Goal: Book appointment/travel/reservation

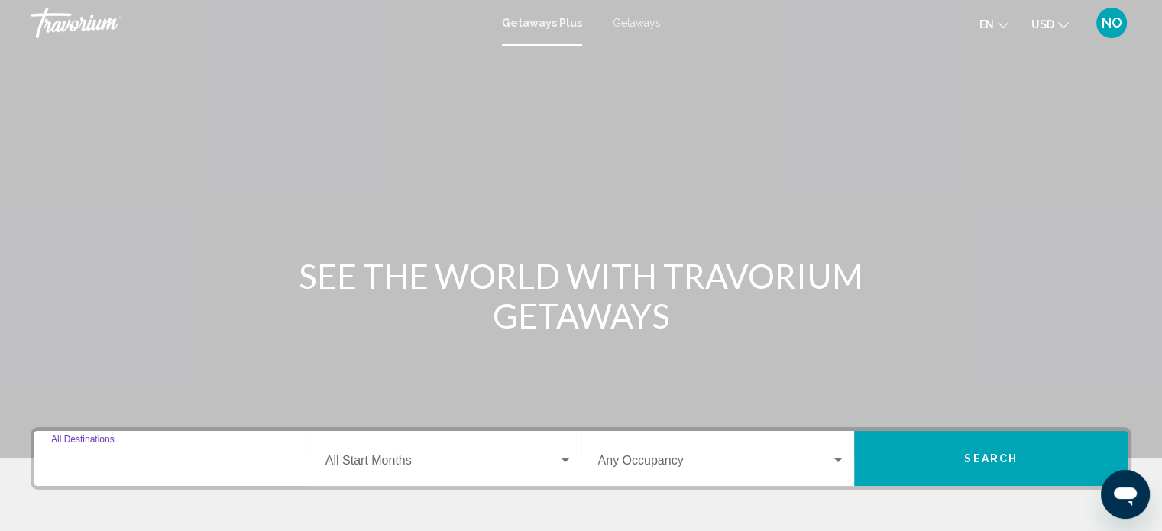
click at [132, 459] on input "Destination All Destinations" at bounding box center [174, 464] width 247 height 14
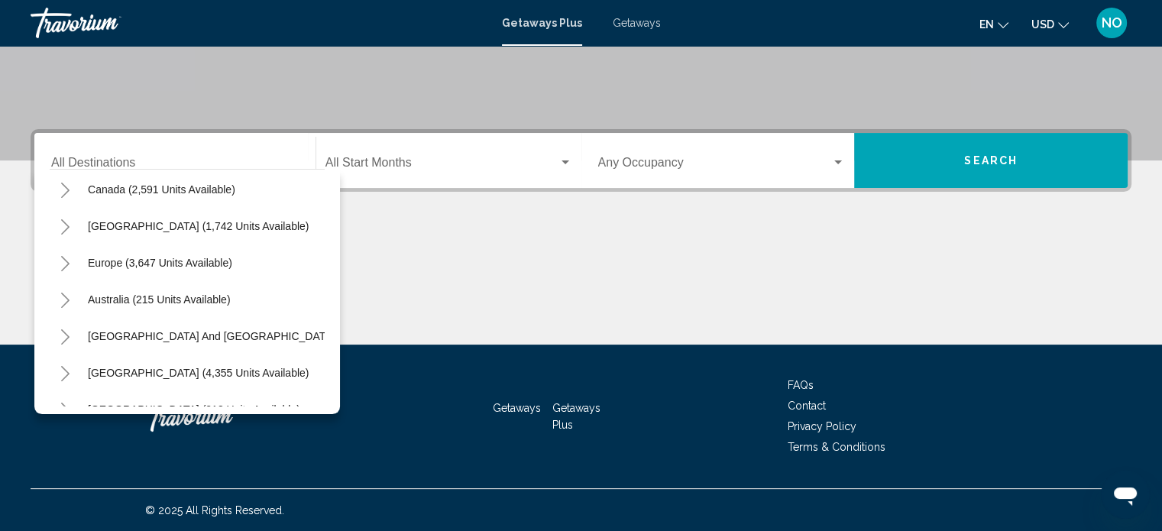
scroll to position [259, 0]
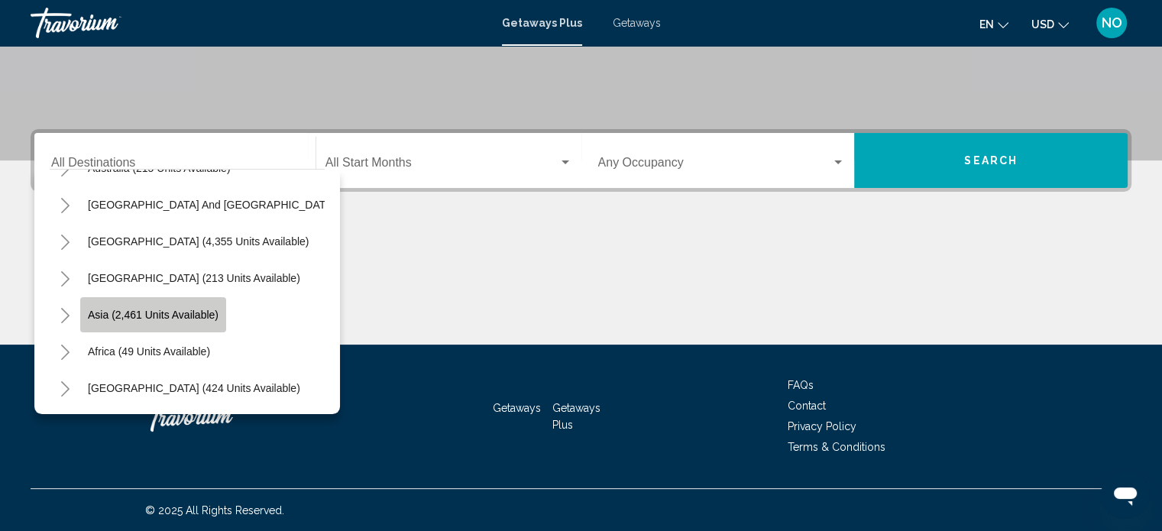
click at [185, 309] on button "Asia (2,461 units available)" at bounding box center [153, 314] width 146 height 35
type input "**********"
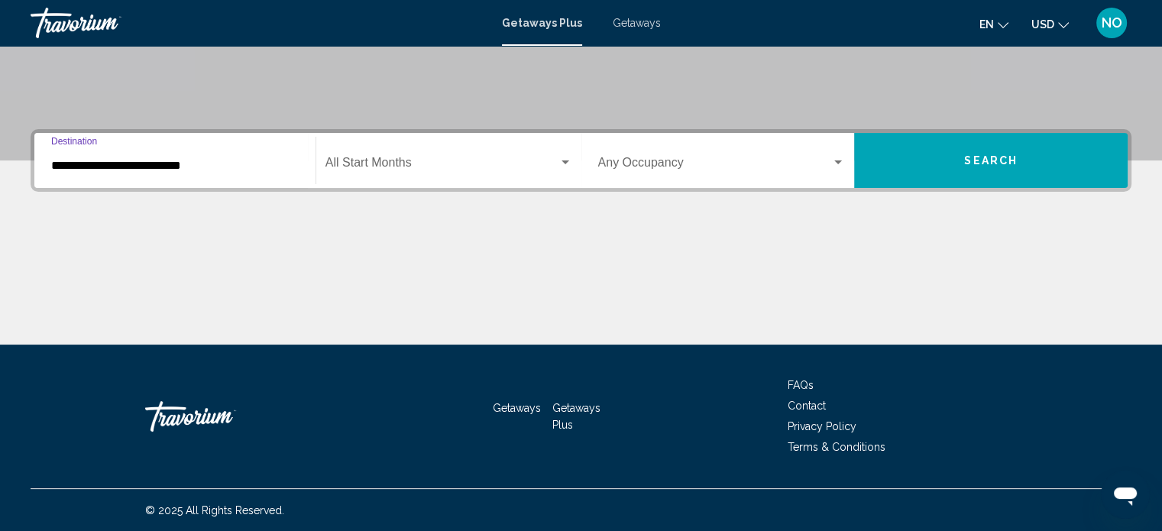
click at [397, 164] on span "Search widget" at bounding box center [441, 166] width 233 height 14
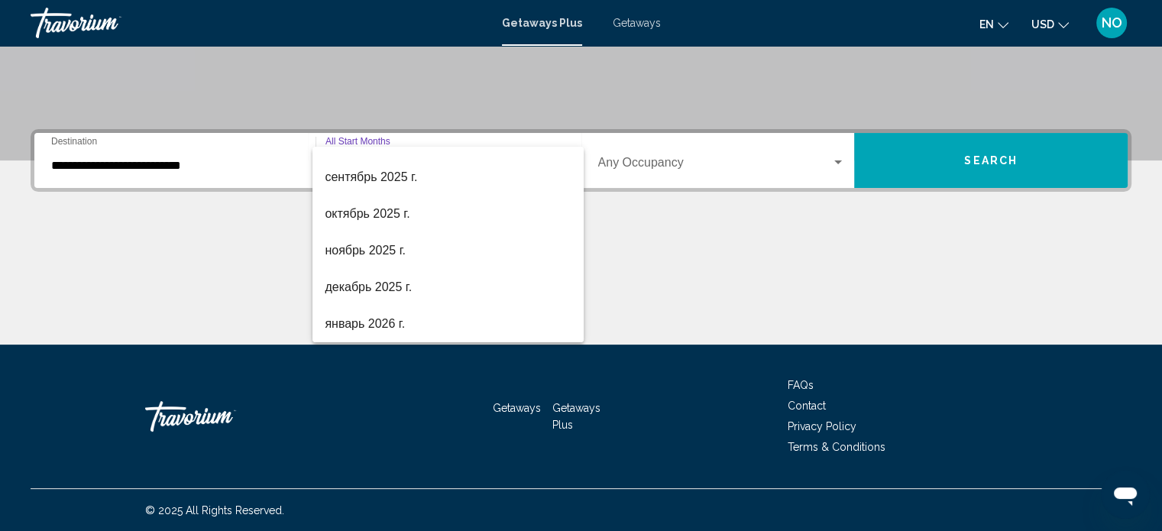
scroll to position [92, 0]
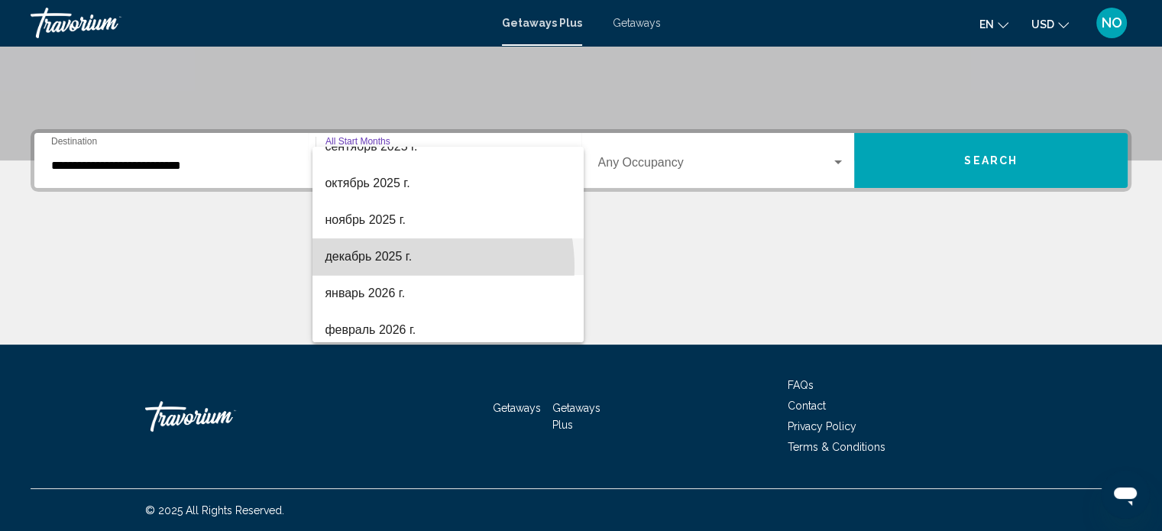
click at [400, 267] on span "декабрь 2025 г." at bounding box center [448, 256] width 247 height 37
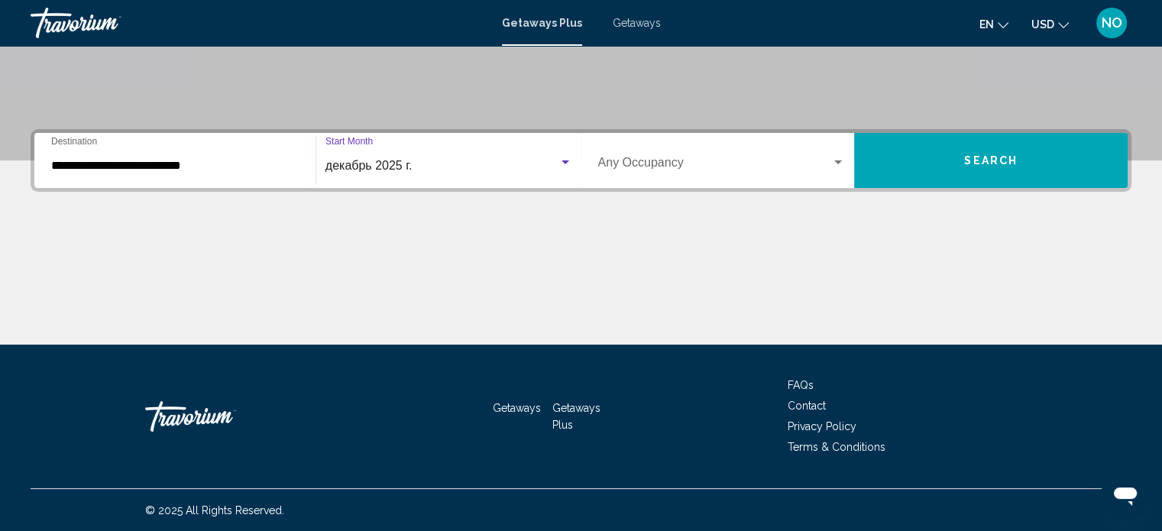
click at [968, 163] on span "Search" at bounding box center [990, 161] width 53 height 12
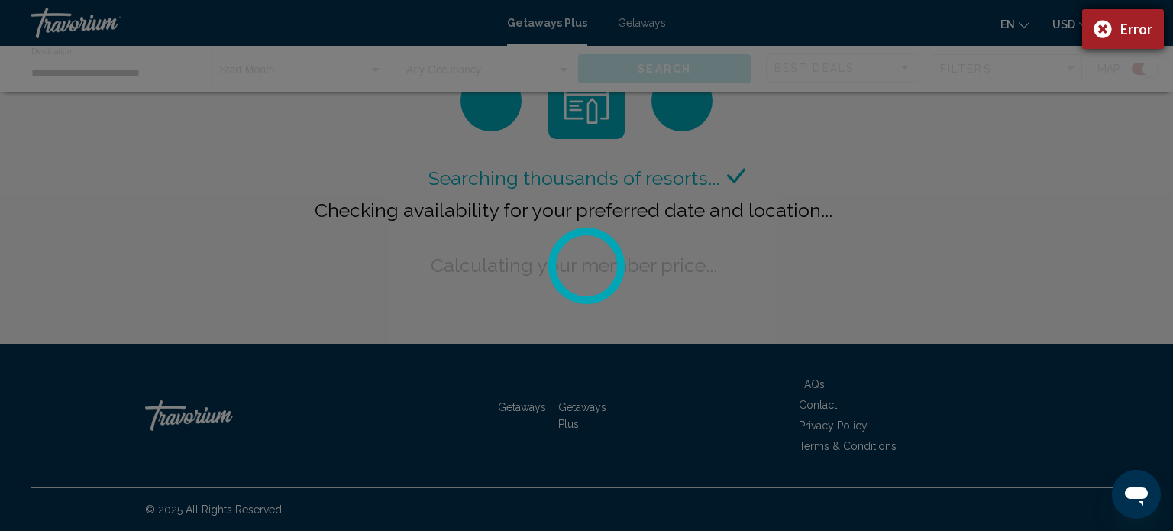
click at [1101, 31] on div "Error" at bounding box center [1123, 29] width 82 height 40
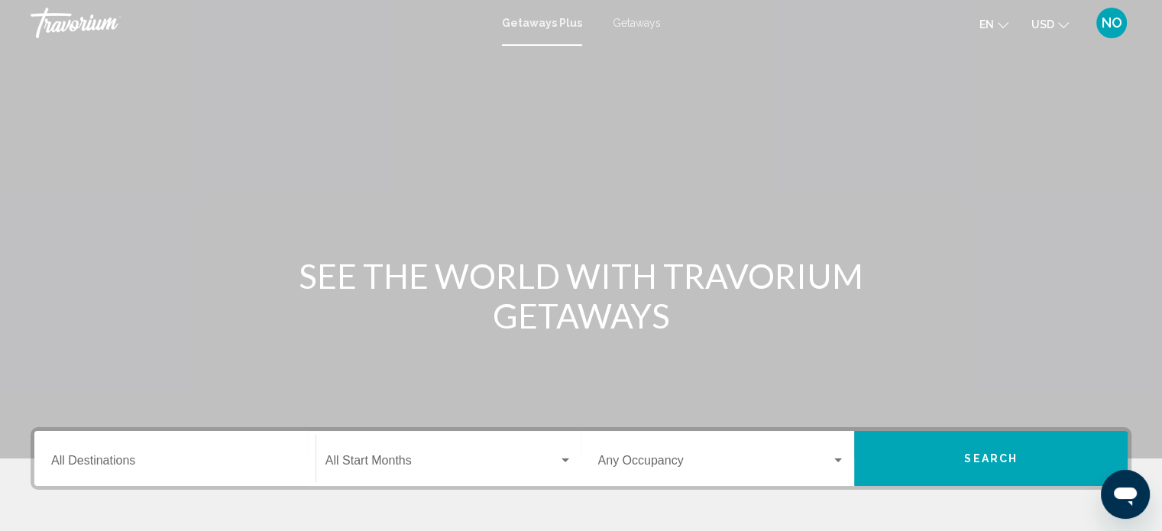
click at [122, 448] on div "Destination All Destinations" at bounding box center [174, 459] width 247 height 48
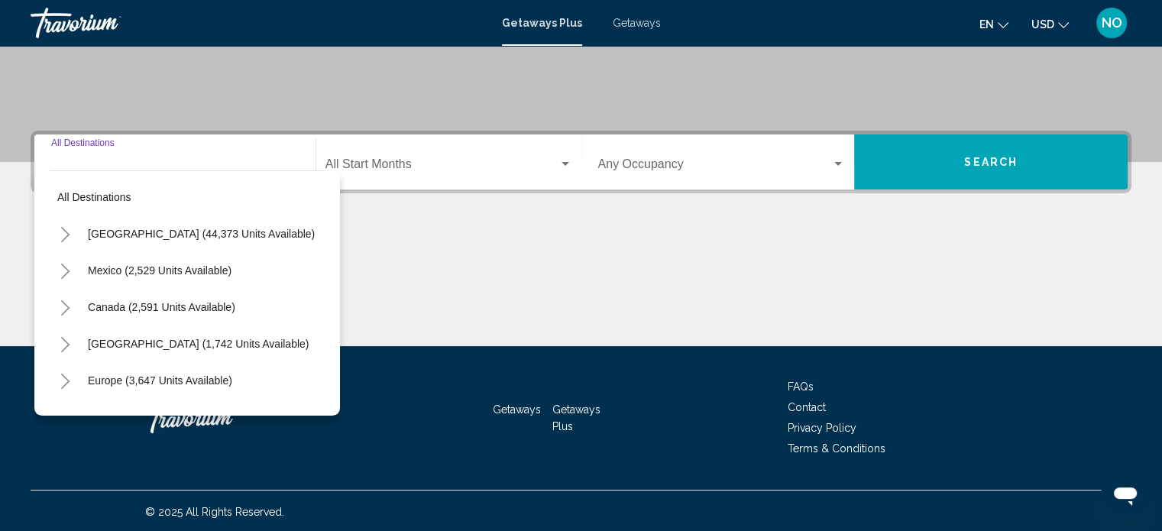
scroll to position [298, 0]
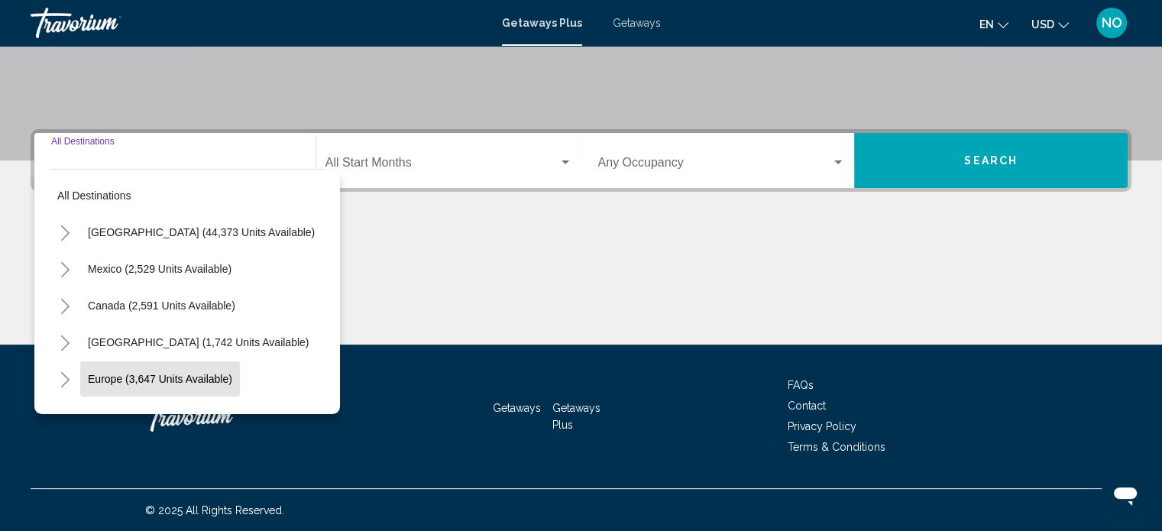
click at [223, 380] on span "Europe (3,647 units available)" at bounding box center [160, 379] width 144 height 12
type input "**********"
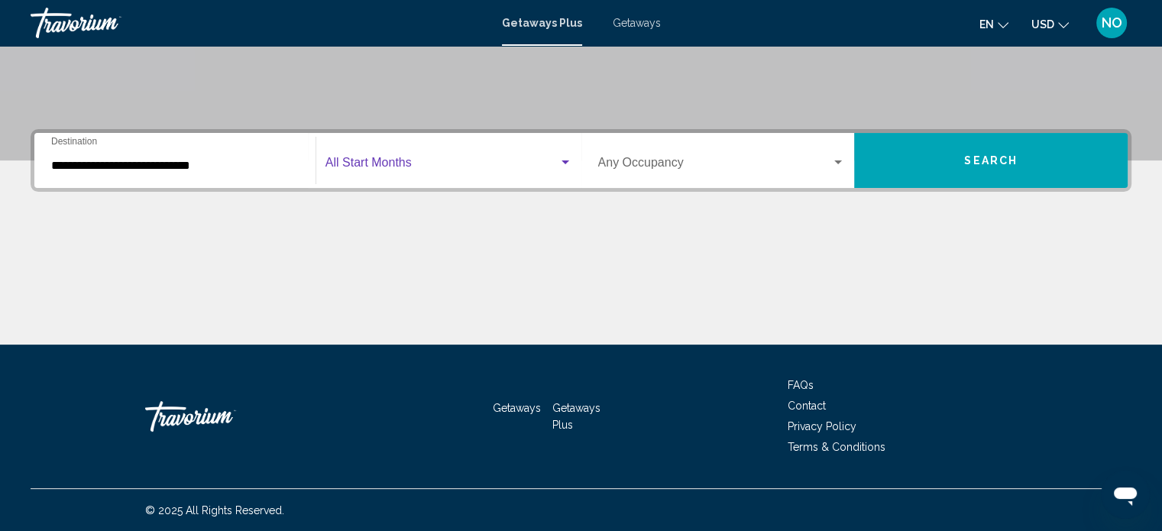
click at [568, 164] on div "Search widget" at bounding box center [565, 163] width 14 height 12
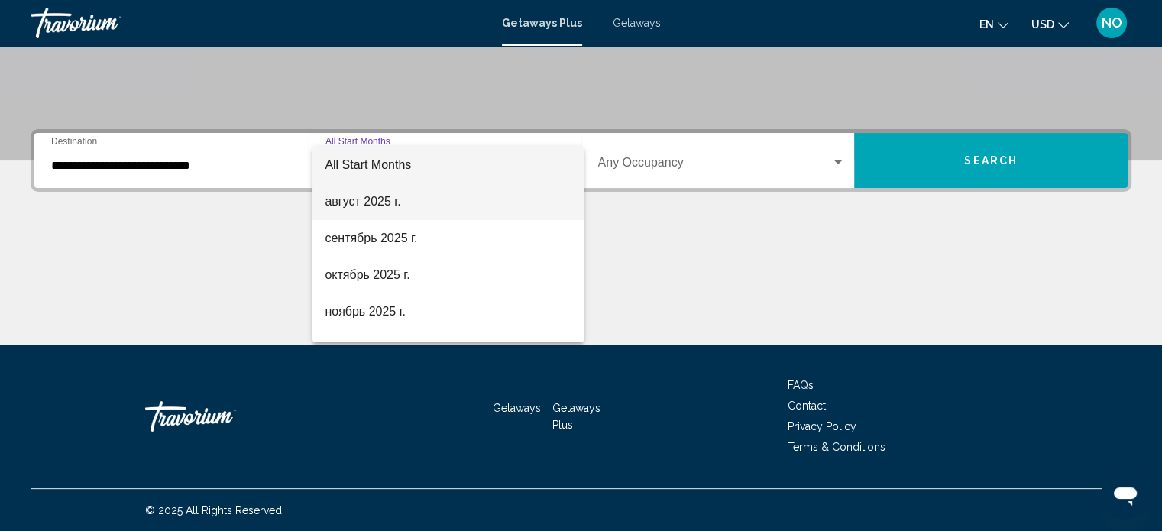
click at [411, 199] on span "август 2025 г." at bounding box center [448, 201] width 247 height 37
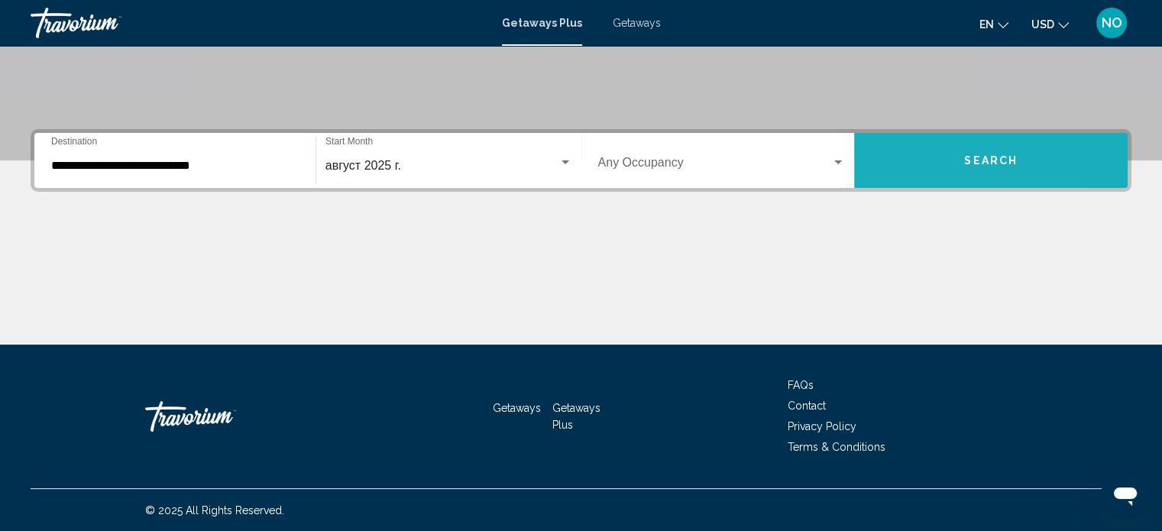
click at [913, 147] on button "Search" at bounding box center [990, 160] width 273 height 55
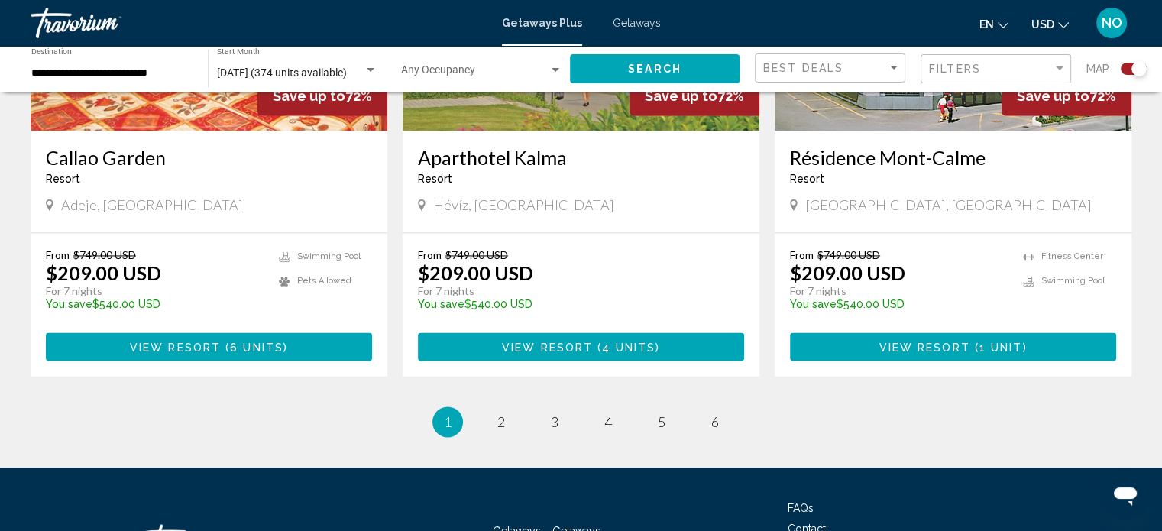
scroll to position [2430, 0]
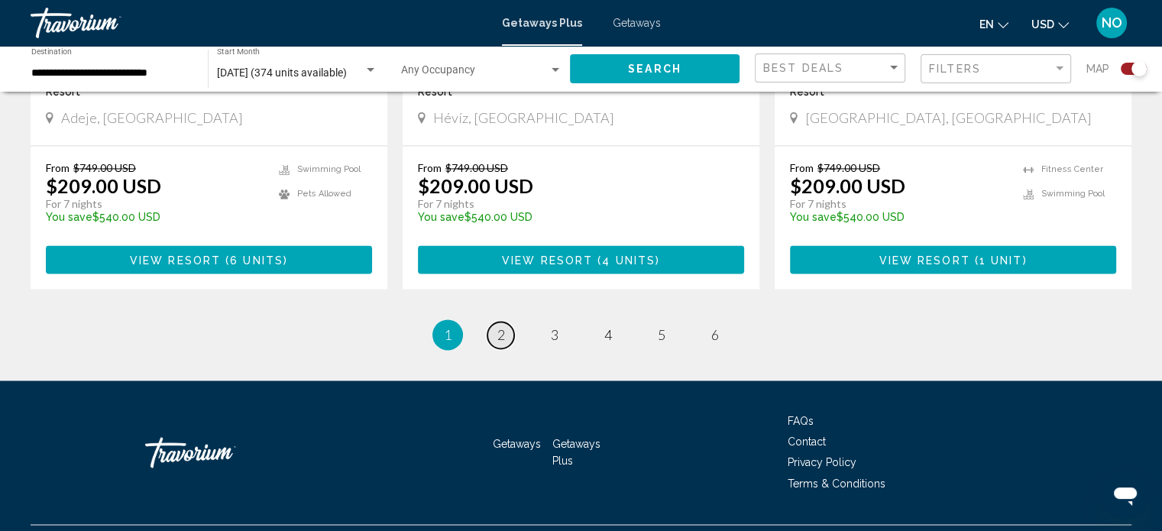
click at [502, 326] on span "2" at bounding box center [501, 334] width 8 height 17
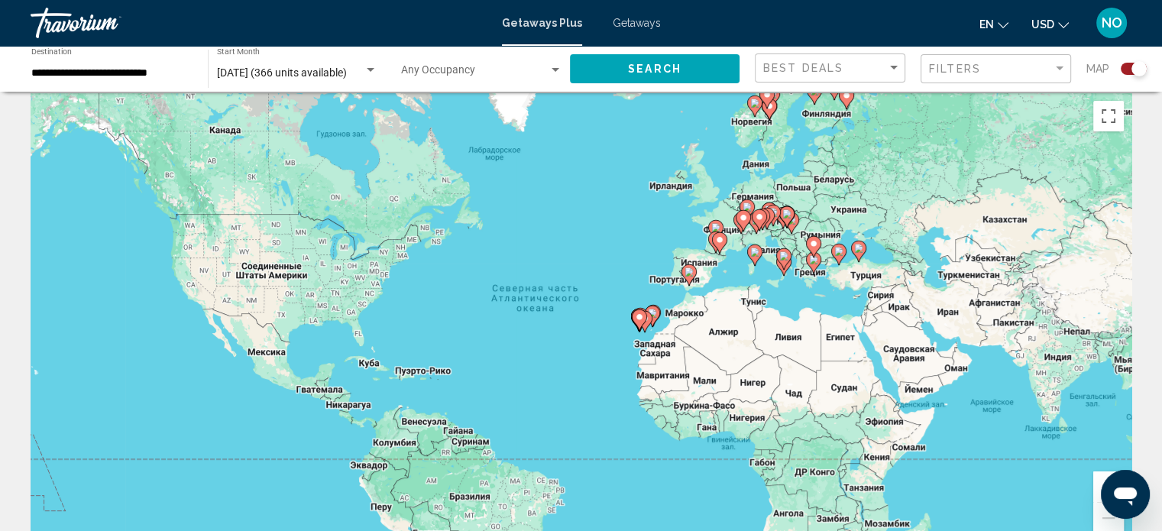
scroll to position [18, 0]
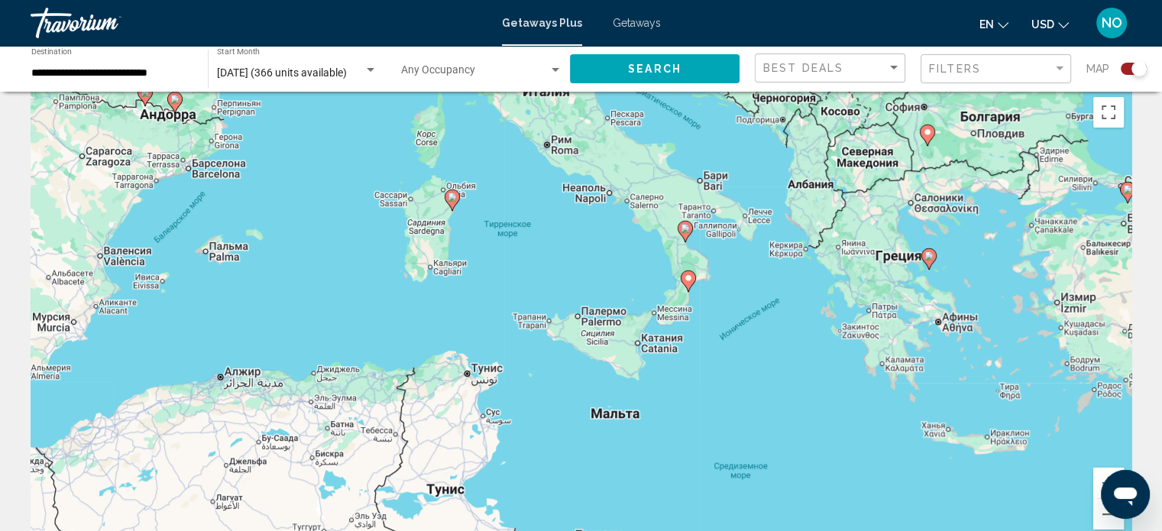
click at [687, 277] on image "Main content" at bounding box center [688, 277] width 9 height 9
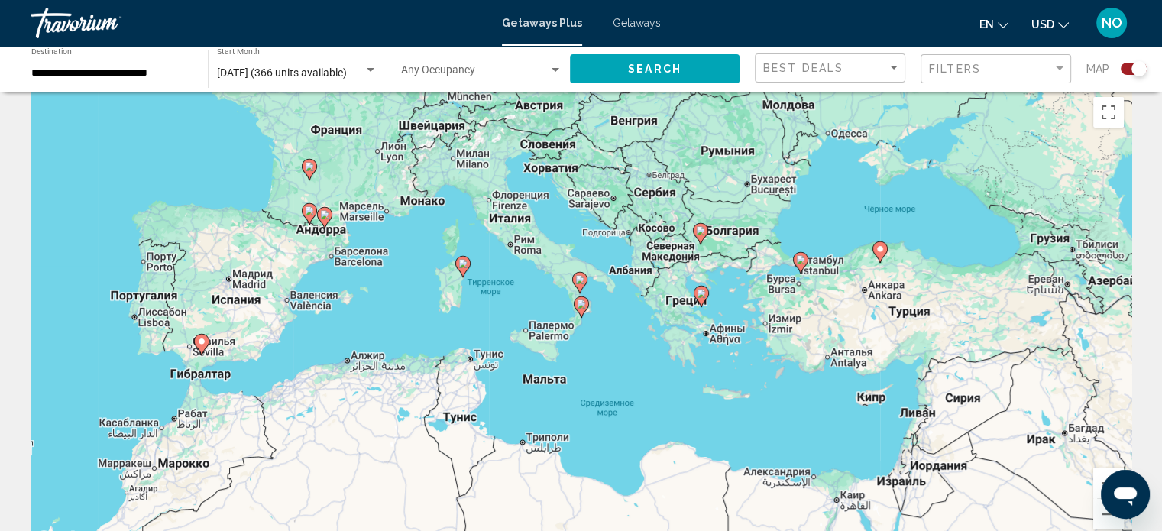
click at [581, 303] on image "Main content" at bounding box center [581, 303] width 9 height 9
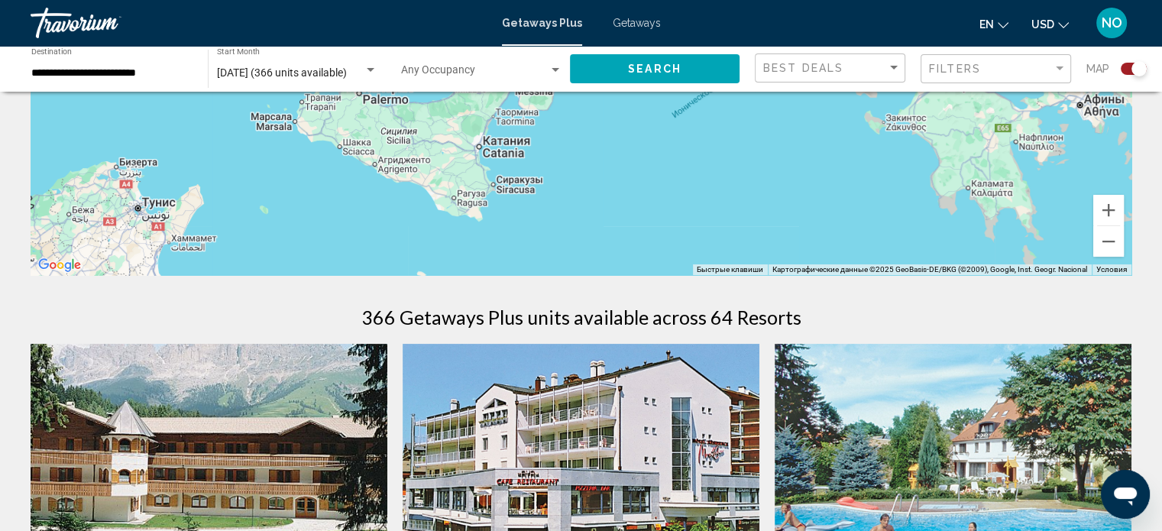
scroll to position [0, 0]
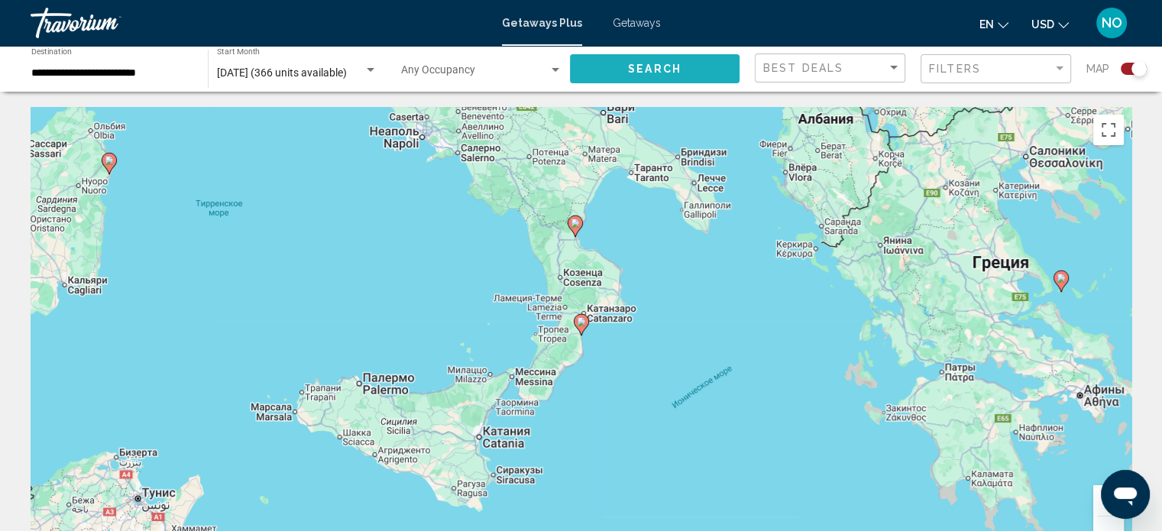
click at [704, 66] on button "Search" at bounding box center [655, 68] width 170 height 28
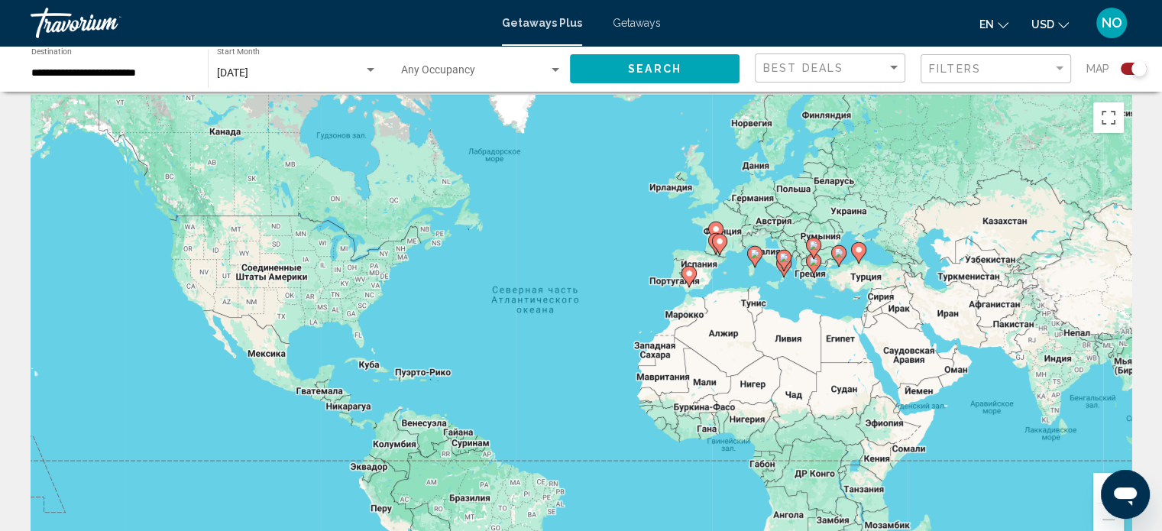
scroll to position [6, 0]
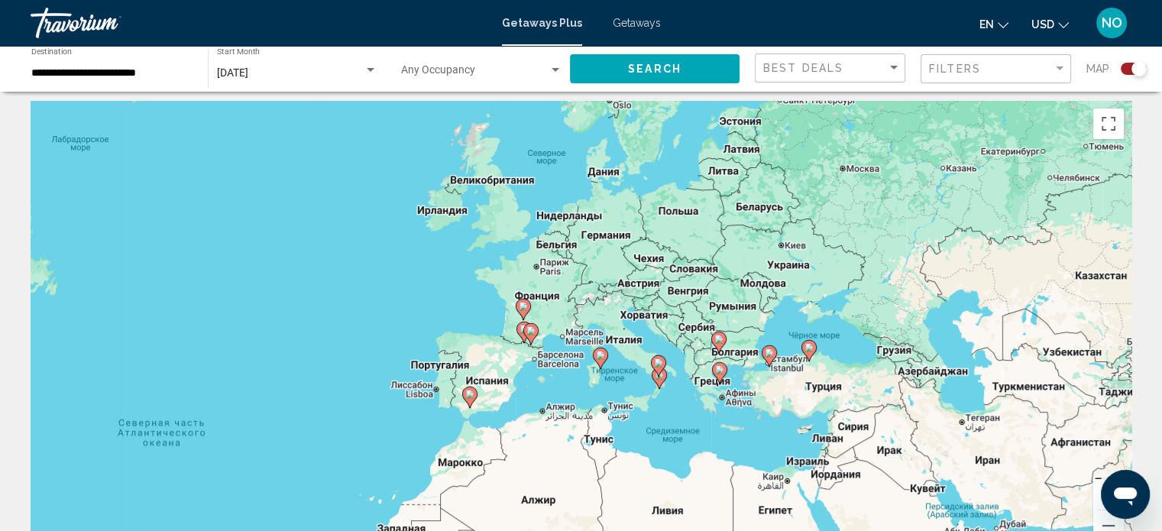
click at [720, 379] on div "Чтобы активировать перетаскивание с помощью клавиатуры, нажмите Alt + Ввод. Пос…" at bounding box center [581, 330] width 1101 height 458
type input "**********"
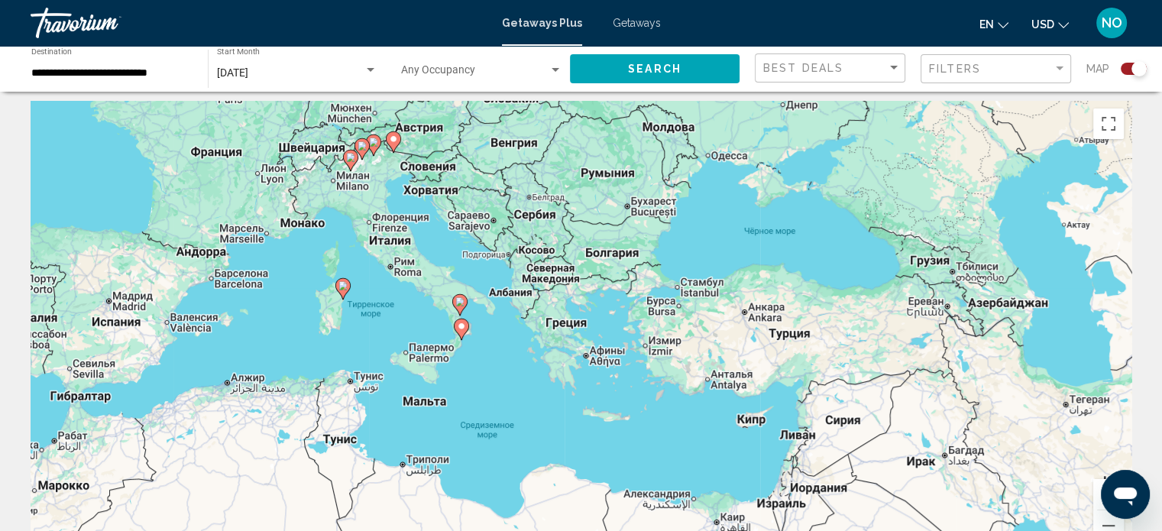
click at [555, 323] on div "Чтобы активировать перетаскивание с помощью клавиатуры, нажмите Alt + Ввод. Пос…" at bounding box center [581, 330] width 1101 height 458
click at [574, 323] on div "Чтобы активировать перетаскивание с помощью клавиатуры, нажмите Alt + Ввод. Пос…" at bounding box center [581, 330] width 1101 height 458
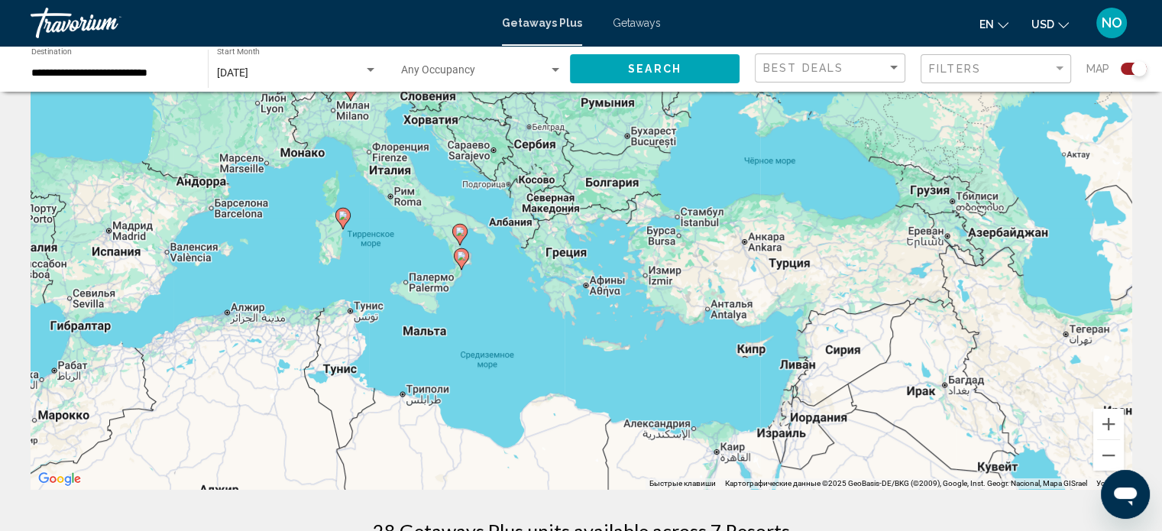
scroll to position [82, 0]
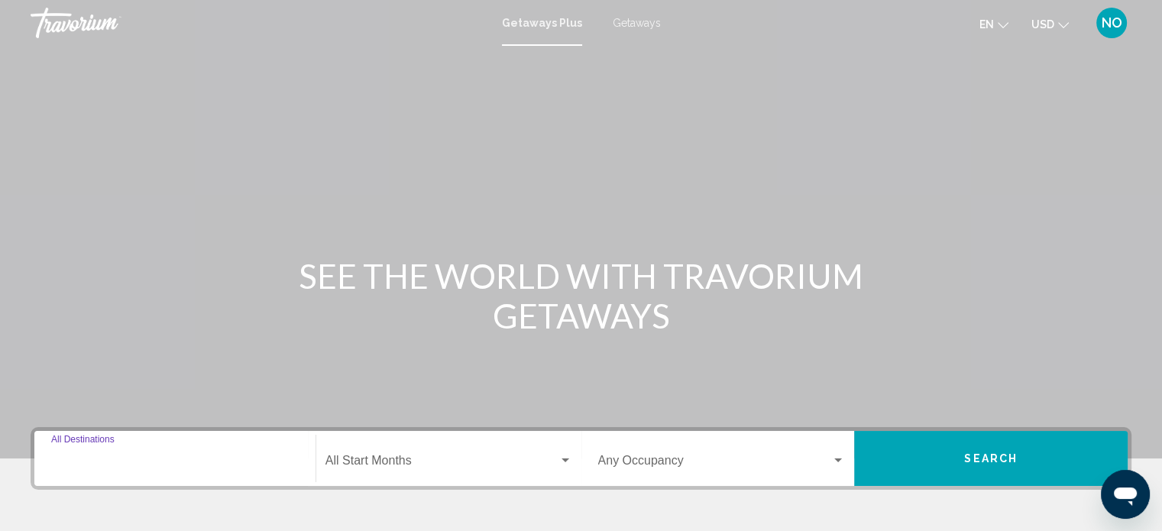
click at [227, 458] on input "Destination All Destinations" at bounding box center [174, 464] width 247 height 14
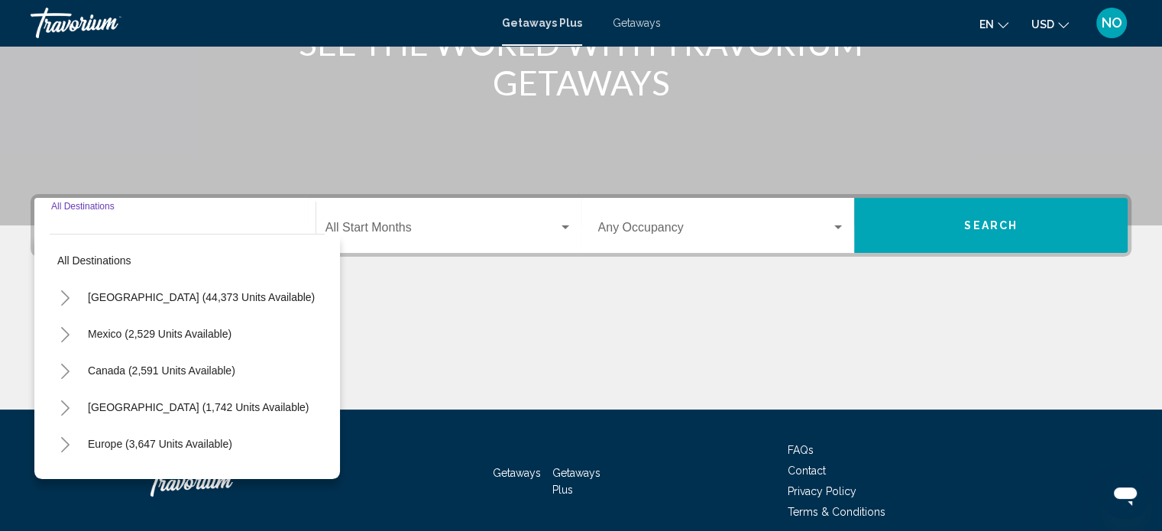
scroll to position [298, 0]
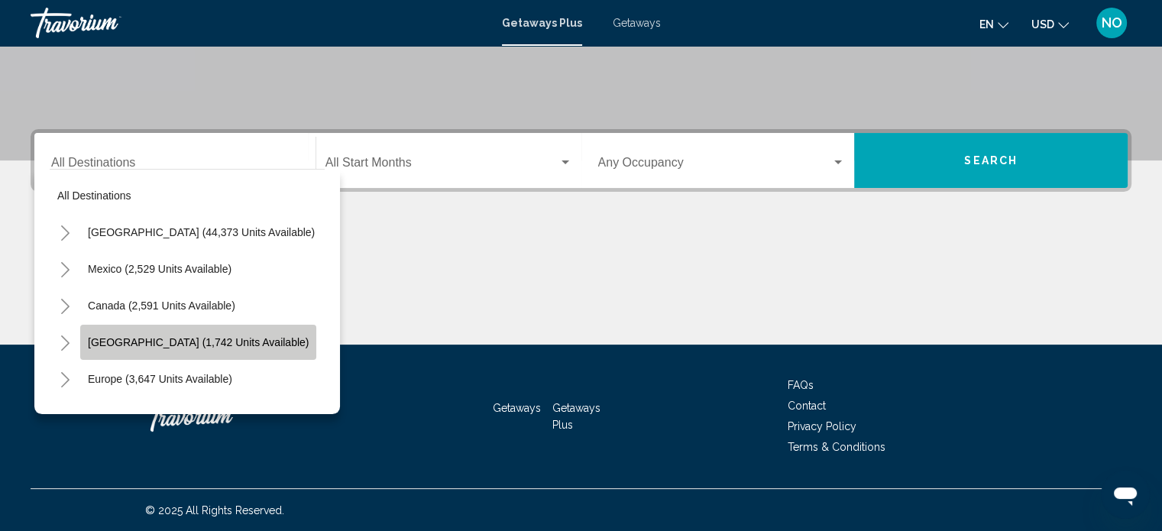
click at [227, 345] on span "[GEOGRAPHIC_DATA] (1,742 units available)" at bounding box center [198, 342] width 221 height 12
type input "**********"
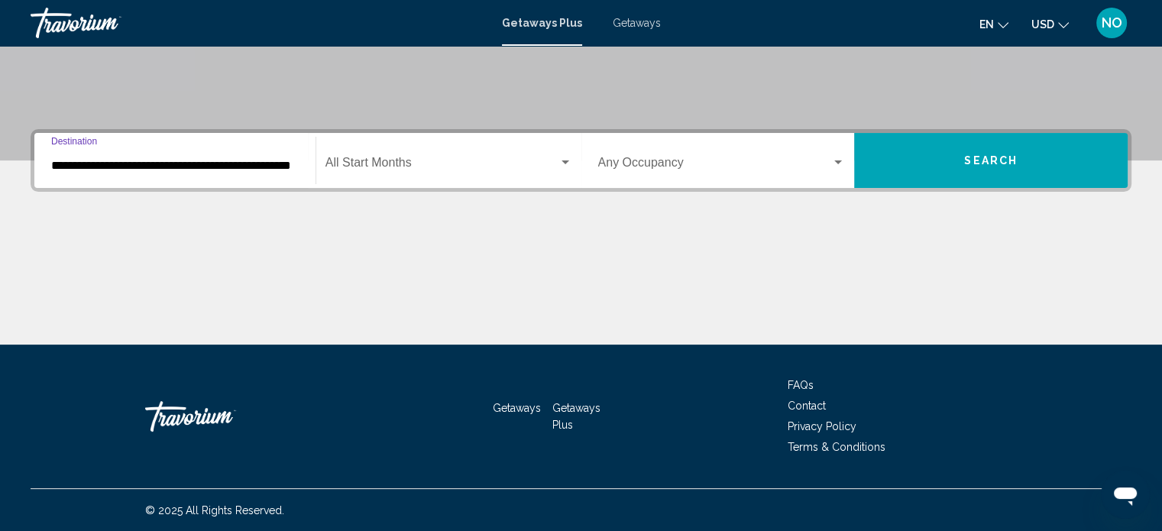
click at [561, 161] on div "Search widget" at bounding box center [565, 162] width 8 height 4
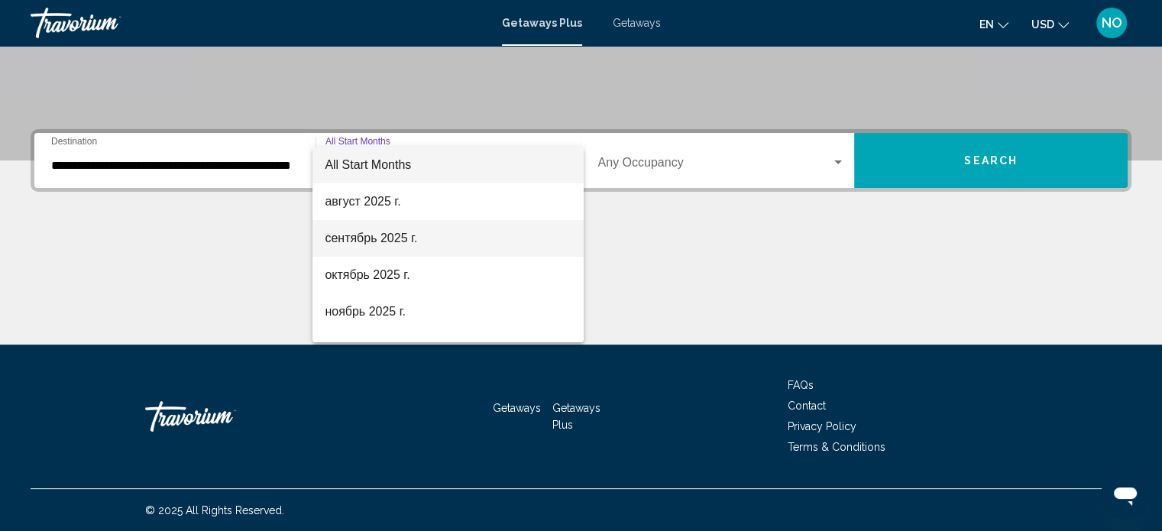
click at [522, 232] on span "сентябрь 2025 г." at bounding box center [448, 238] width 247 height 37
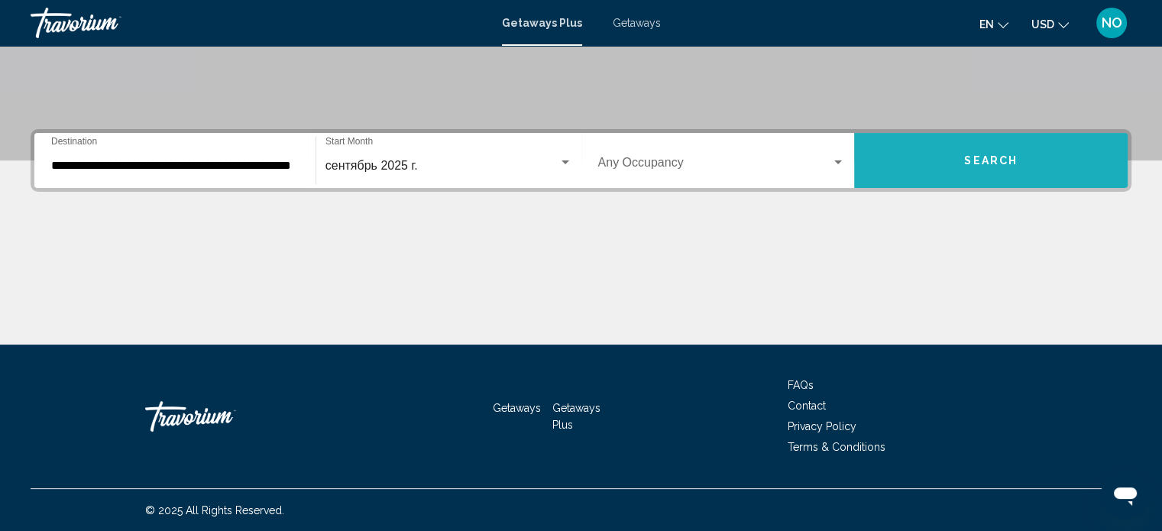
click at [966, 156] on span "Search" at bounding box center [990, 161] width 53 height 12
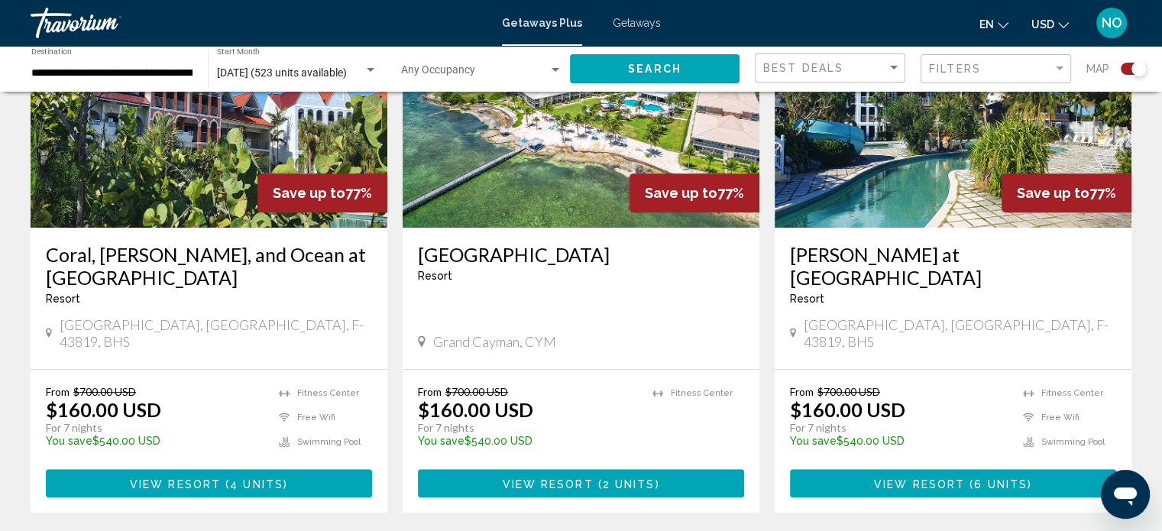
scroll to position [656, 0]
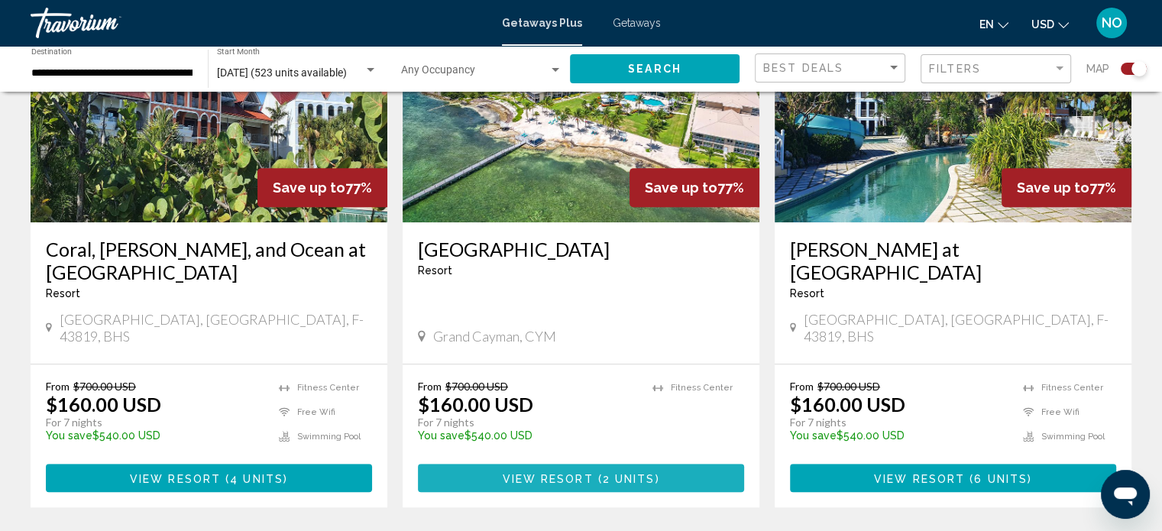
click at [574, 472] on span "View Resort" at bounding box center [547, 478] width 91 height 12
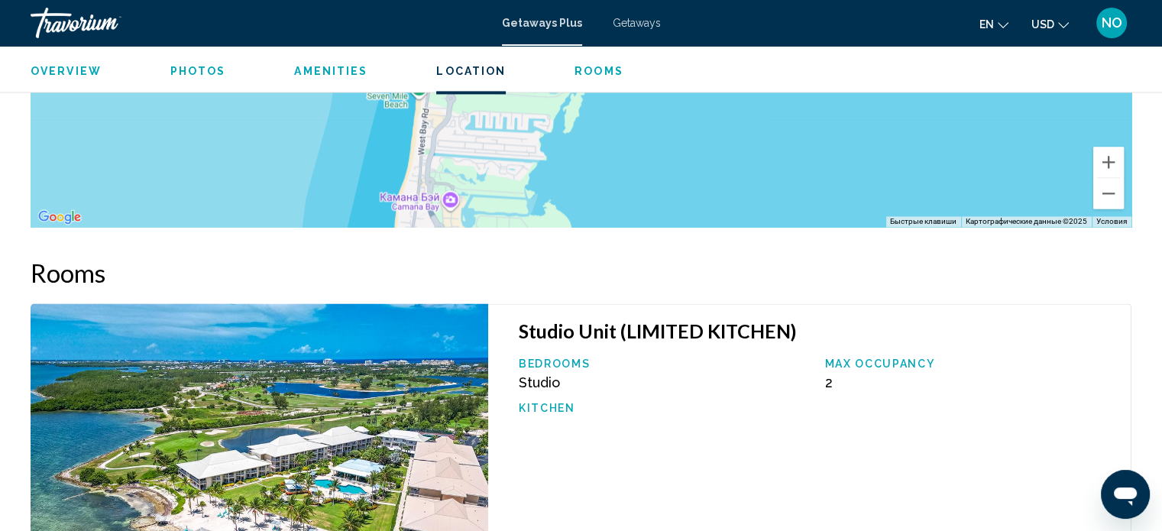
scroll to position [2292, 0]
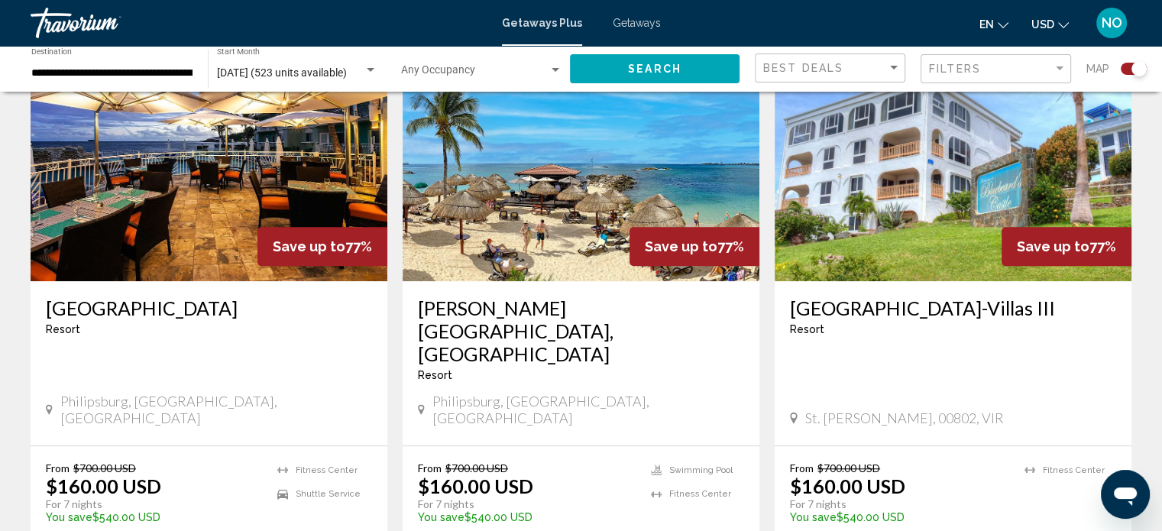
scroll to position [1160, 0]
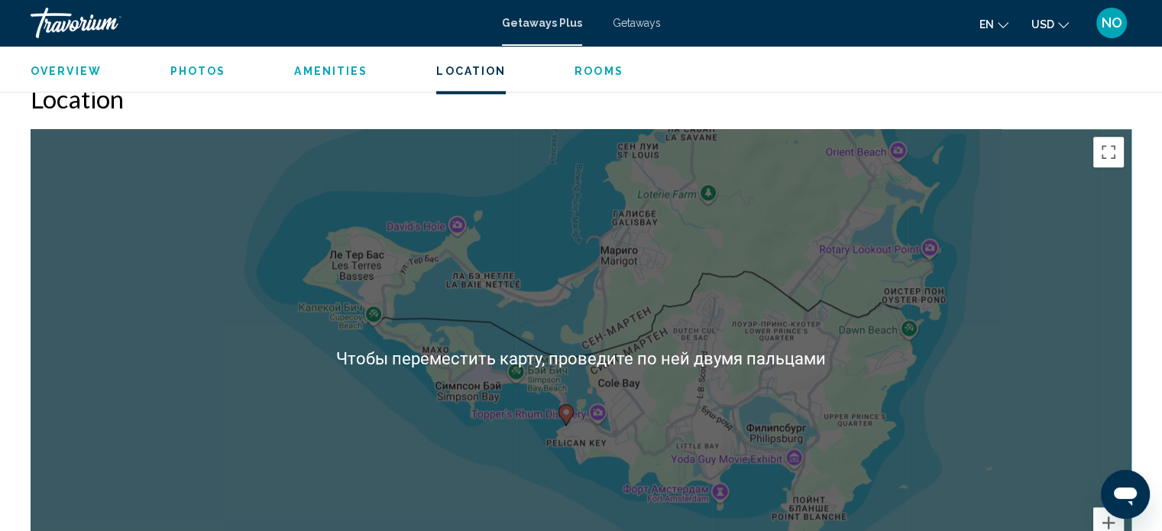
scroll to position [1870, 0]
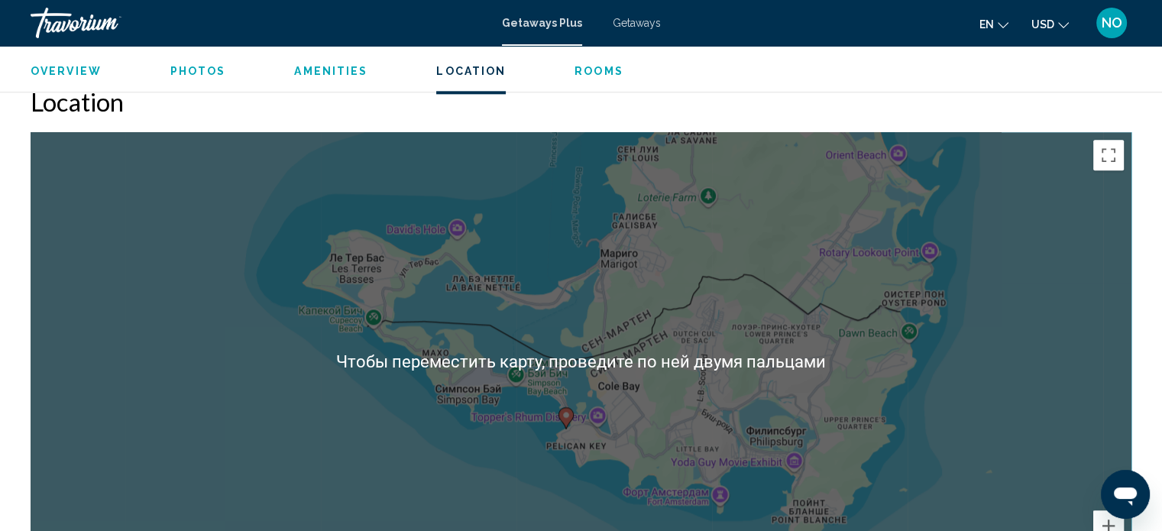
click at [1041, 337] on div "Чтобы активировать перетаскивание с помощью клавиатуры, нажмите Alt + Ввод. Пос…" at bounding box center [581, 361] width 1101 height 458
